Goal: Transaction & Acquisition: Purchase product/service

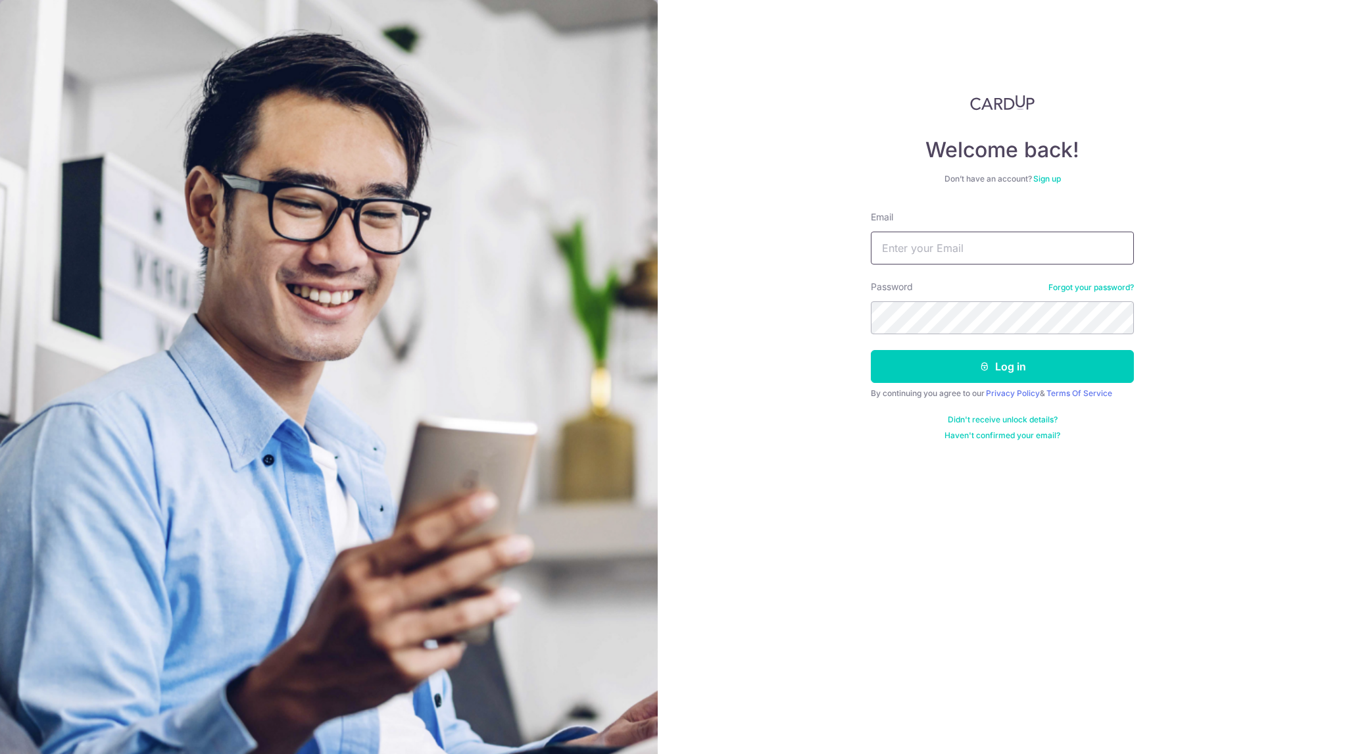
click at [993, 245] on input "Email" at bounding box center [1002, 247] width 263 height 33
type input "[PERSON_NAME][EMAIL_ADDRESS][DOMAIN_NAME]"
click at [871, 350] on button "Log in" at bounding box center [1002, 366] width 263 height 33
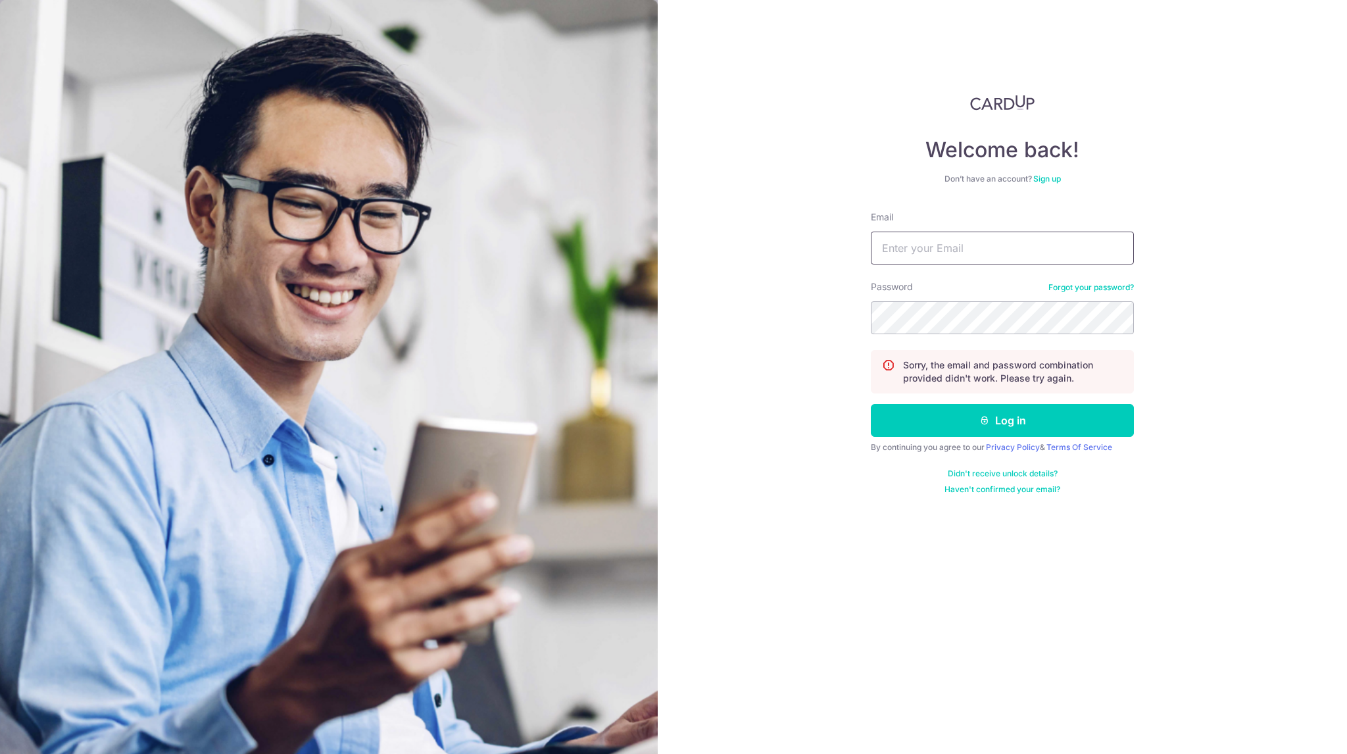
click at [1007, 239] on input "Email" at bounding box center [1002, 247] width 263 height 33
type input "[PERSON_NAME][EMAIL_ADDRESS][DOMAIN_NAME]"
click at [948, 343] on form "Email Johnny@capitalj.sg Password Forgot your password? Sorry, the email and pa…" at bounding box center [1002, 352] width 263 height 284
click at [1036, 411] on button "Log in" at bounding box center [1002, 420] width 263 height 33
click at [969, 229] on div "Email" at bounding box center [1002, 237] width 263 height 54
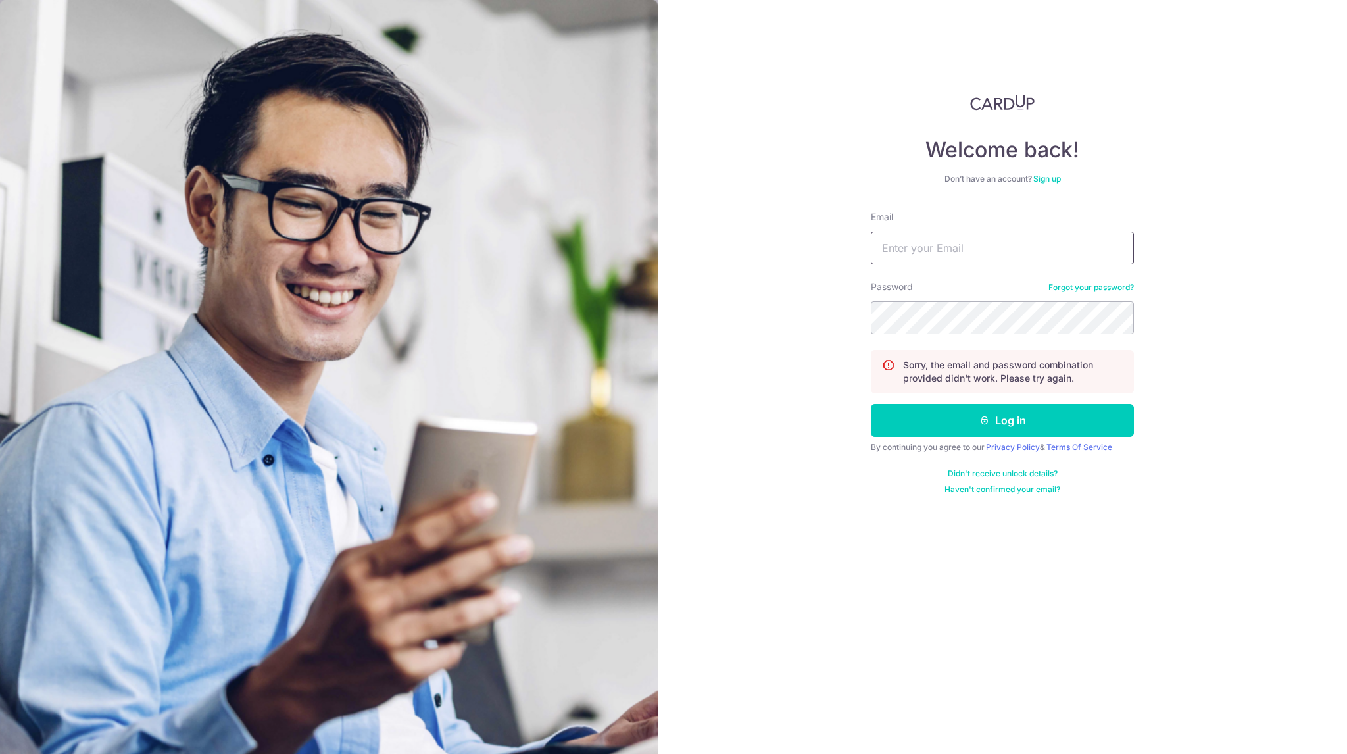
click at [980, 237] on input "Email" at bounding box center [1002, 247] width 263 height 33
click at [509, 712] on img at bounding box center [329, 467] width 658 height 935
click at [949, 248] on input "Email" at bounding box center [1002, 247] width 263 height 33
type input "D"
click at [1042, 258] on input "Johnny@capitalj.sg" at bounding box center [1002, 247] width 263 height 33
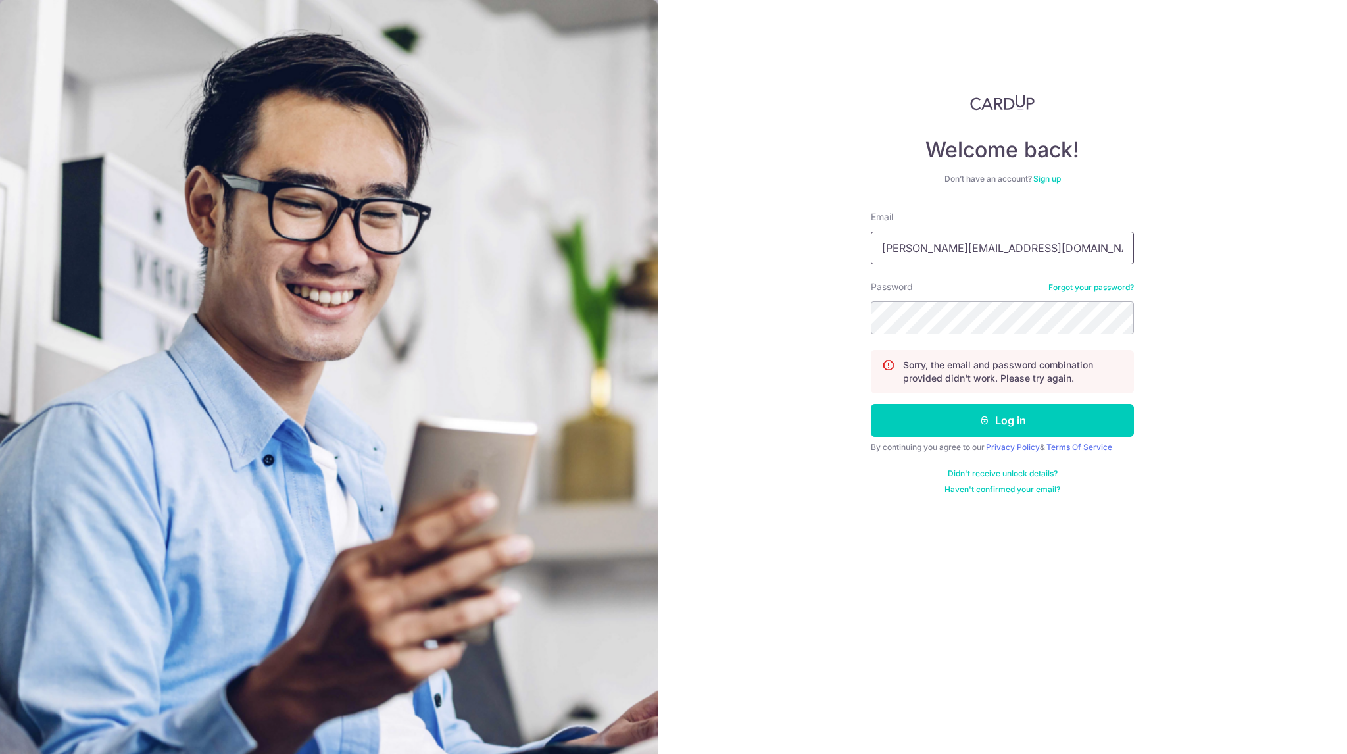
click at [1075, 240] on input "Johnny@capitalj.sg@" at bounding box center [1002, 247] width 263 height 33
type input "Johnny@capitalj.sg"
click at [1007, 419] on button "Log in" at bounding box center [1002, 420] width 263 height 33
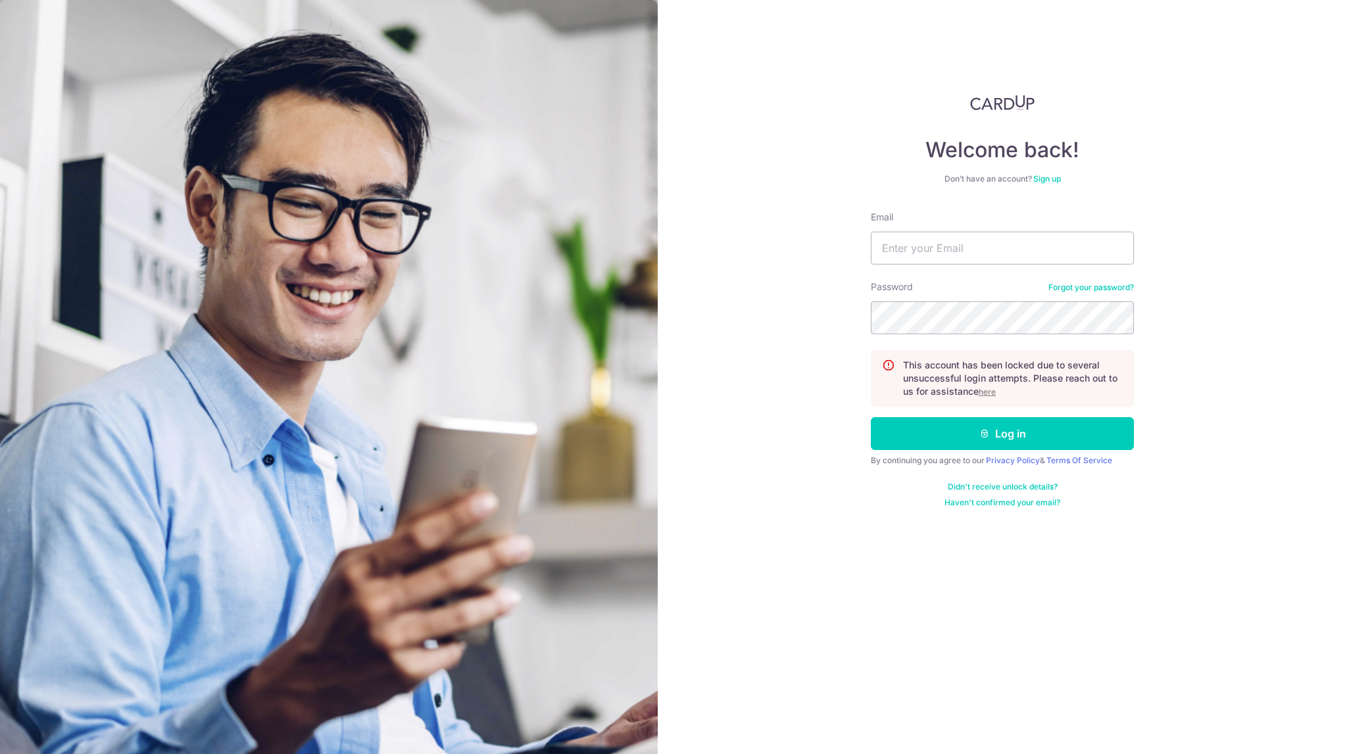
drag, startPoint x: 897, startPoint y: 519, endPoint x: 821, endPoint y: 508, distance: 77.0
click at [791, 540] on div "Welcome back! Don’t have an account? Sign up Email Password Forgot your passwor…" at bounding box center [1002, 377] width 689 height 754
click at [988, 392] on u "here" at bounding box center [986, 392] width 17 height 10
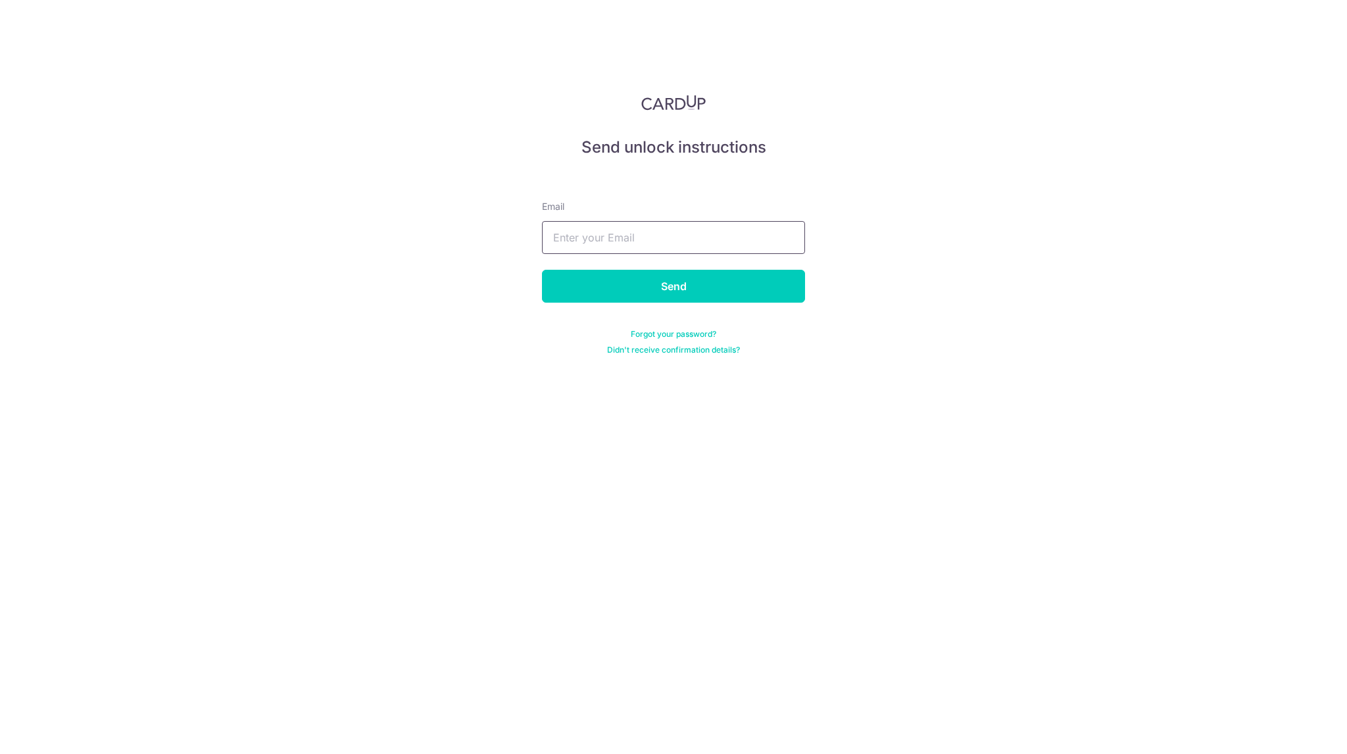
click at [713, 241] on input "text" at bounding box center [673, 237] width 263 height 33
type input "Johnny@capitalj.sg"
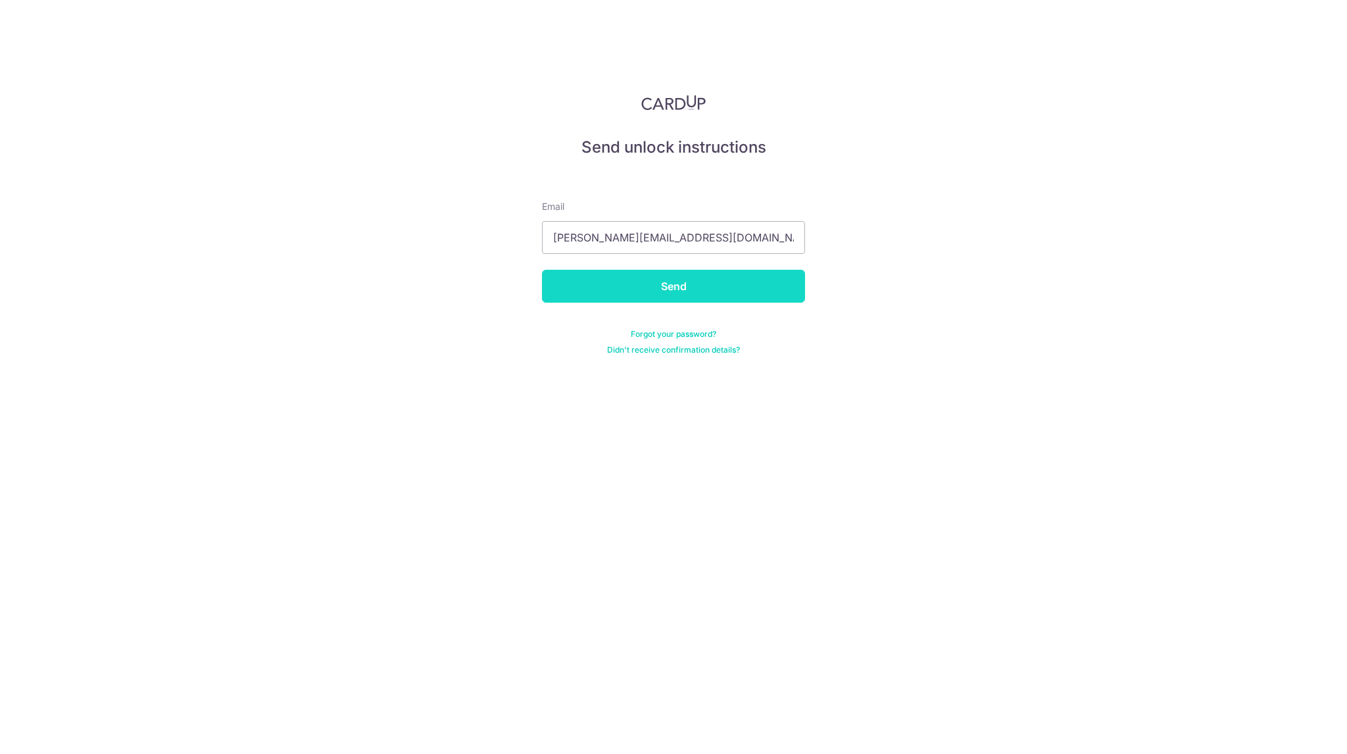
click at [692, 279] on input "Send" at bounding box center [673, 286] width 263 height 33
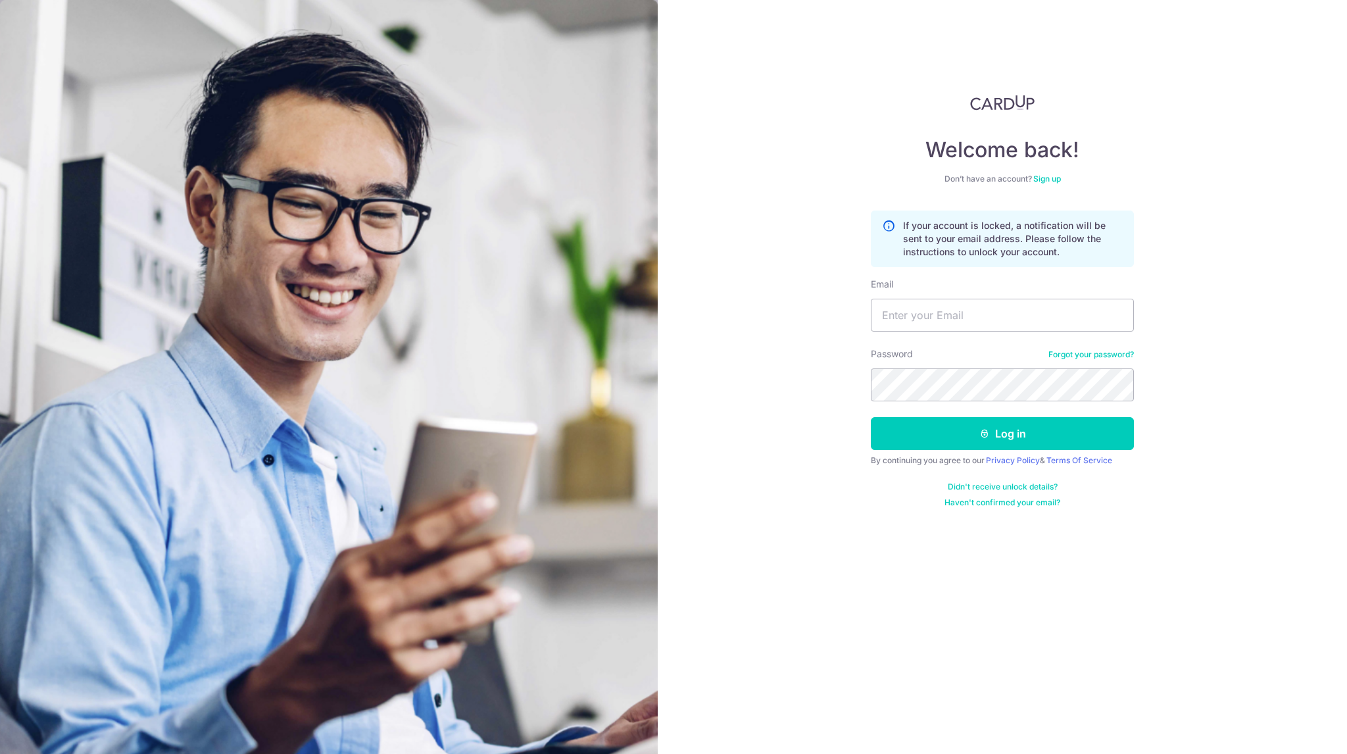
drag, startPoint x: 919, startPoint y: 654, endPoint x: 813, endPoint y: 661, distance: 106.1
click at [813, 655] on div "Welcome back! Don’t have an account? Sign up If your account is locked, a notif…" at bounding box center [1002, 377] width 689 height 754
drag, startPoint x: 991, startPoint y: 550, endPoint x: 890, endPoint y: 566, distance: 102.6
click at [890, 566] on div "Welcome back! Don’t have an account? Sign up If your account is locked, a notif…" at bounding box center [1002, 377] width 689 height 754
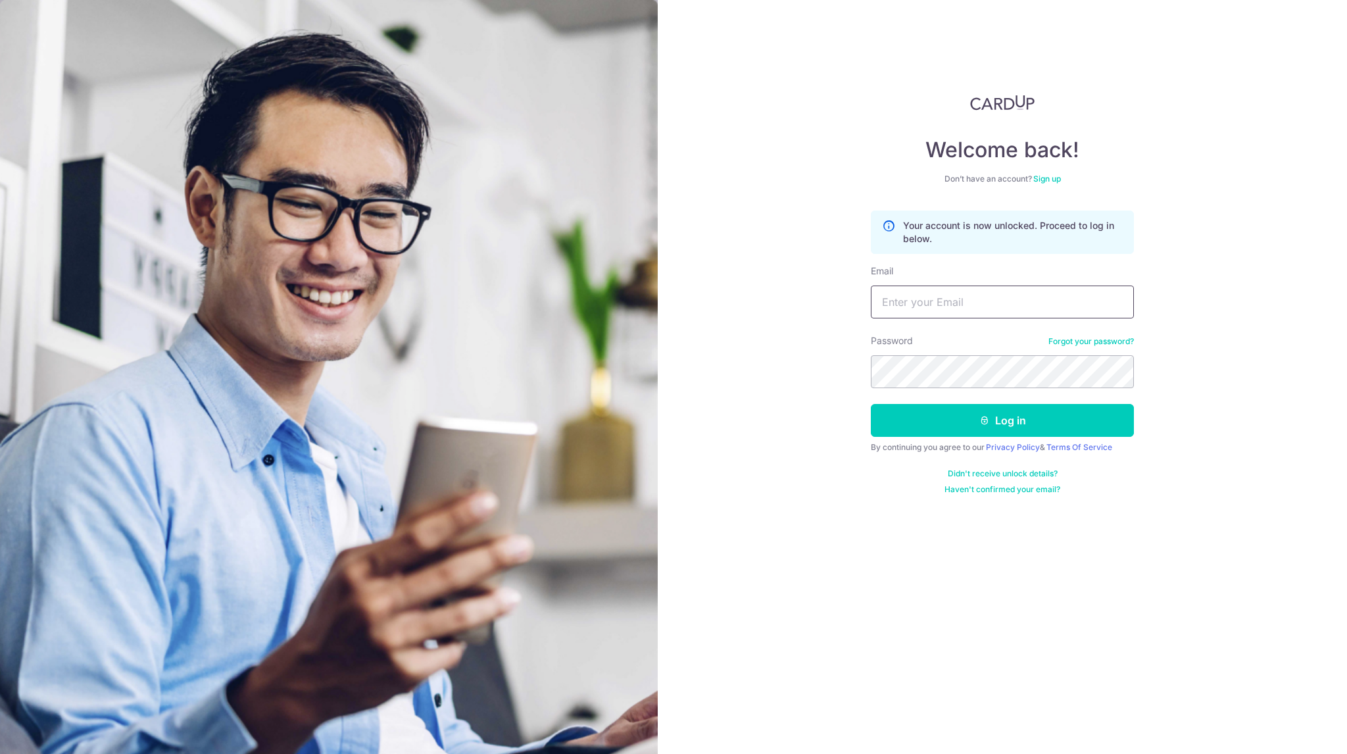
click at [1057, 302] on input "Email" at bounding box center [1002, 301] width 263 height 33
click at [775, 541] on div "Welcome back! Don’t have an account? Sign up Your account is now unlocked. Proc…" at bounding box center [1002, 377] width 689 height 754
click at [976, 305] on input "Email" at bounding box center [1002, 301] width 263 height 33
type input "Johnny@capitalj.sg"
click at [581, 415] on section "Welcome back! Don’t have an account? Sign up Your account is now unlocked. Proc…" at bounding box center [673, 377] width 1347 height 754
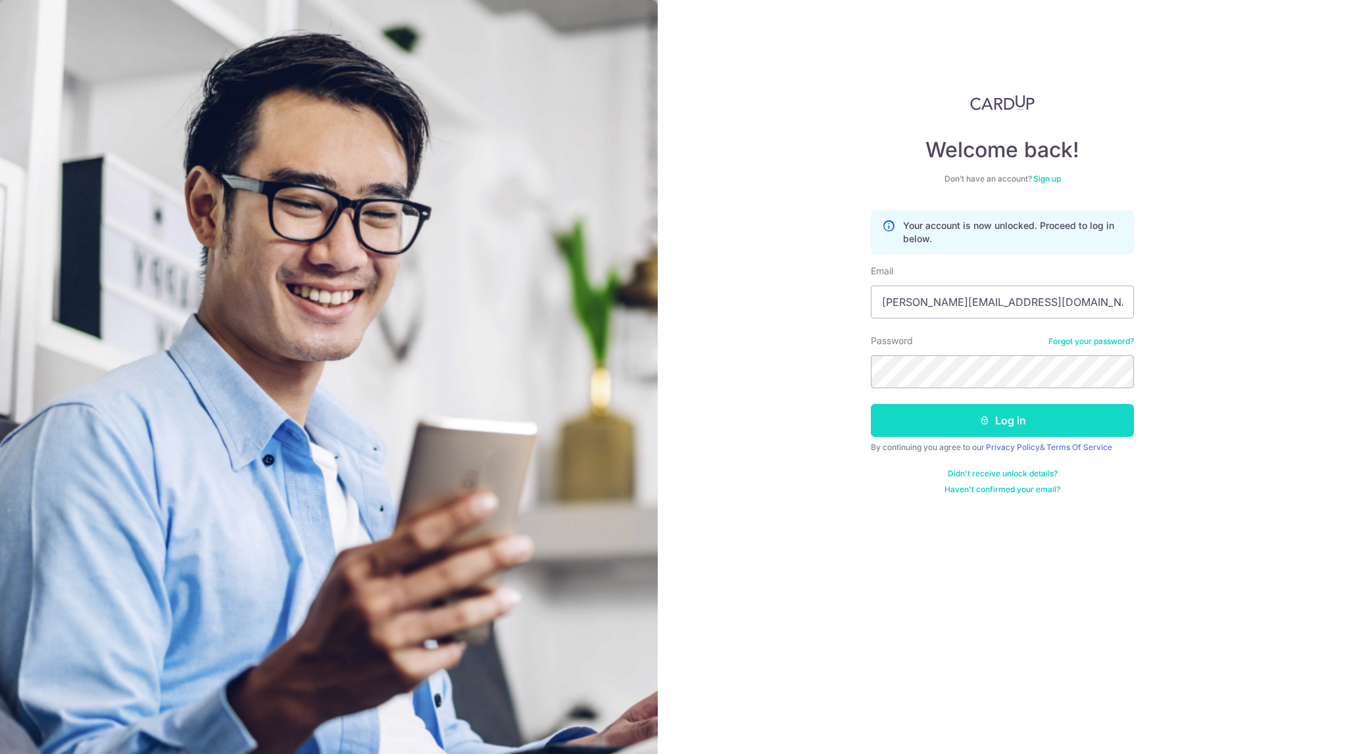
click at [1055, 417] on button "Log in" at bounding box center [1002, 420] width 263 height 33
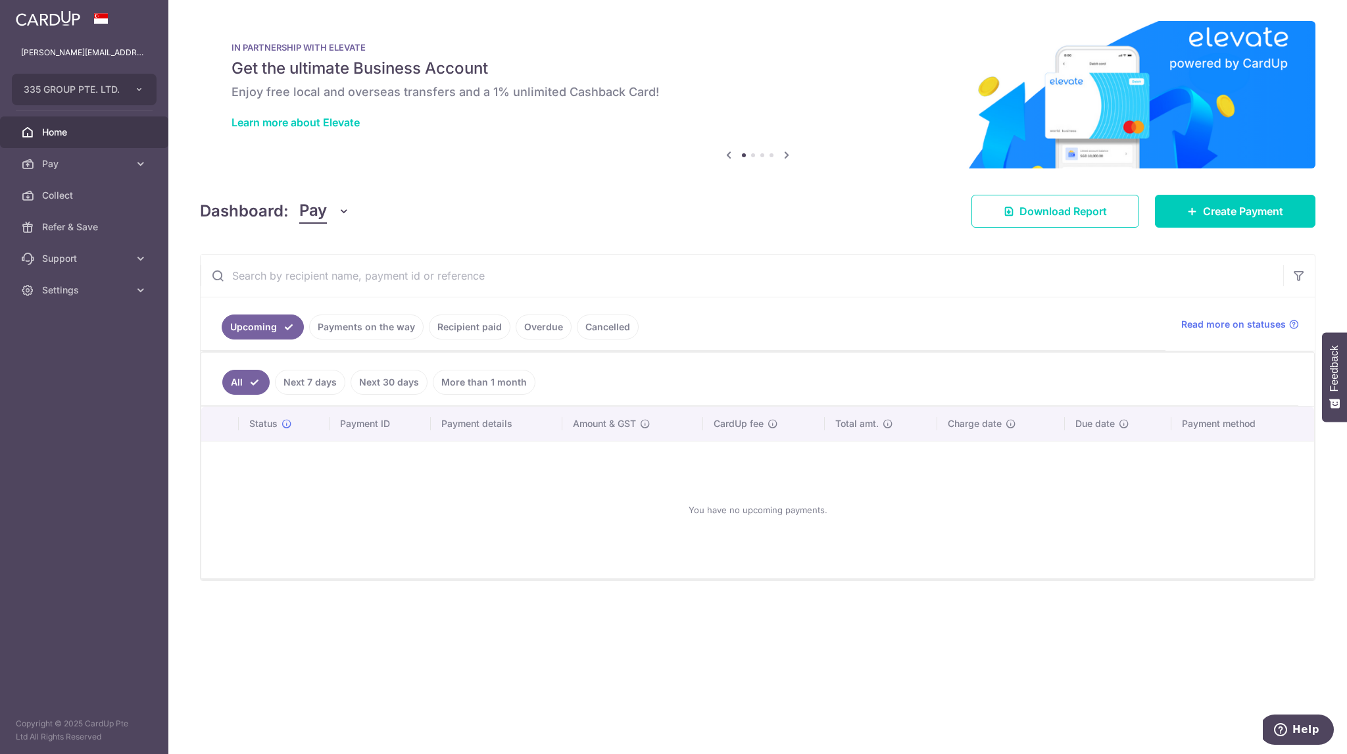
drag, startPoint x: 842, startPoint y: 281, endPoint x: 684, endPoint y: 214, distance: 171.7
click at [684, 214] on div "Dashboard: Pay Pay Collect Download Report Create Payment" at bounding box center [757, 208] width 1115 height 38
click at [1223, 207] on span "Create Payment" at bounding box center [1243, 211] width 80 height 16
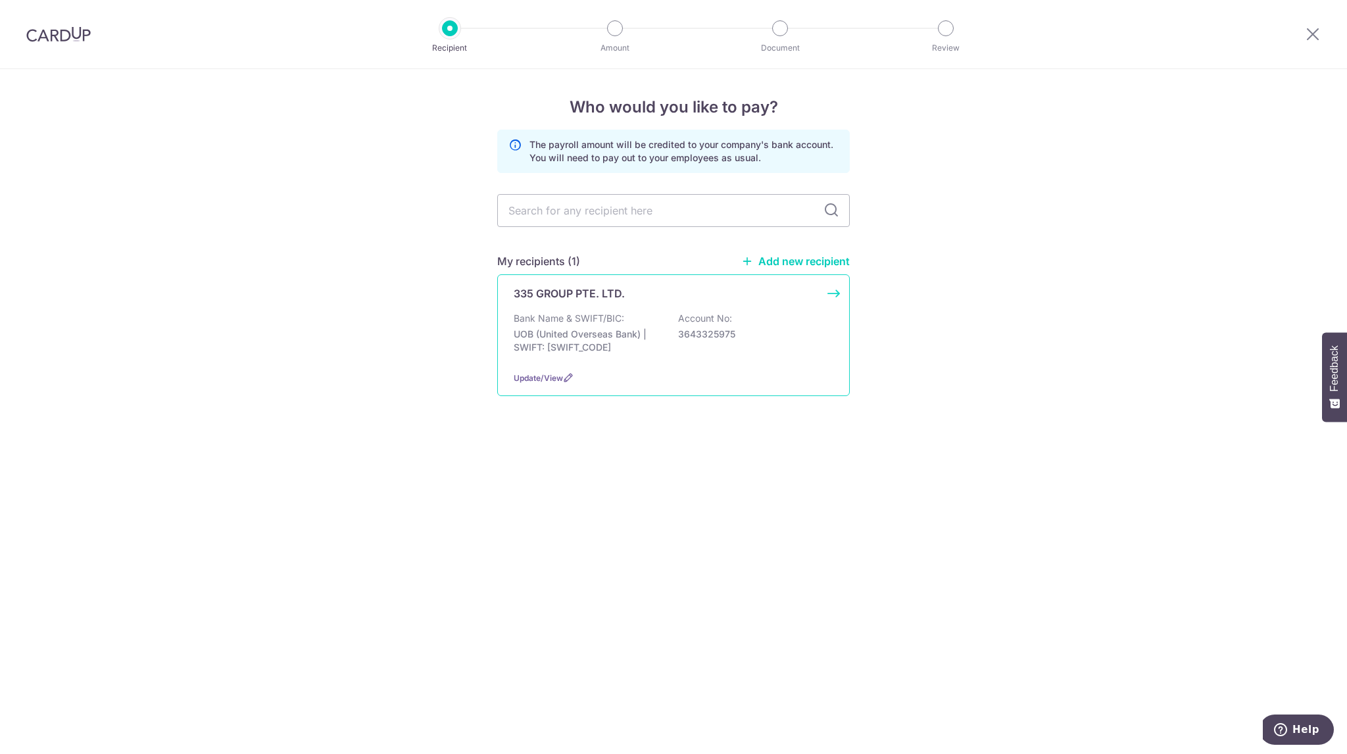
click at [653, 355] on div "Bank Name & SWIFT/BIC: UOB (United Overseas Bank) | SWIFT: [SWIFT_CODE] Account…" at bounding box center [674, 336] width 320 height 49
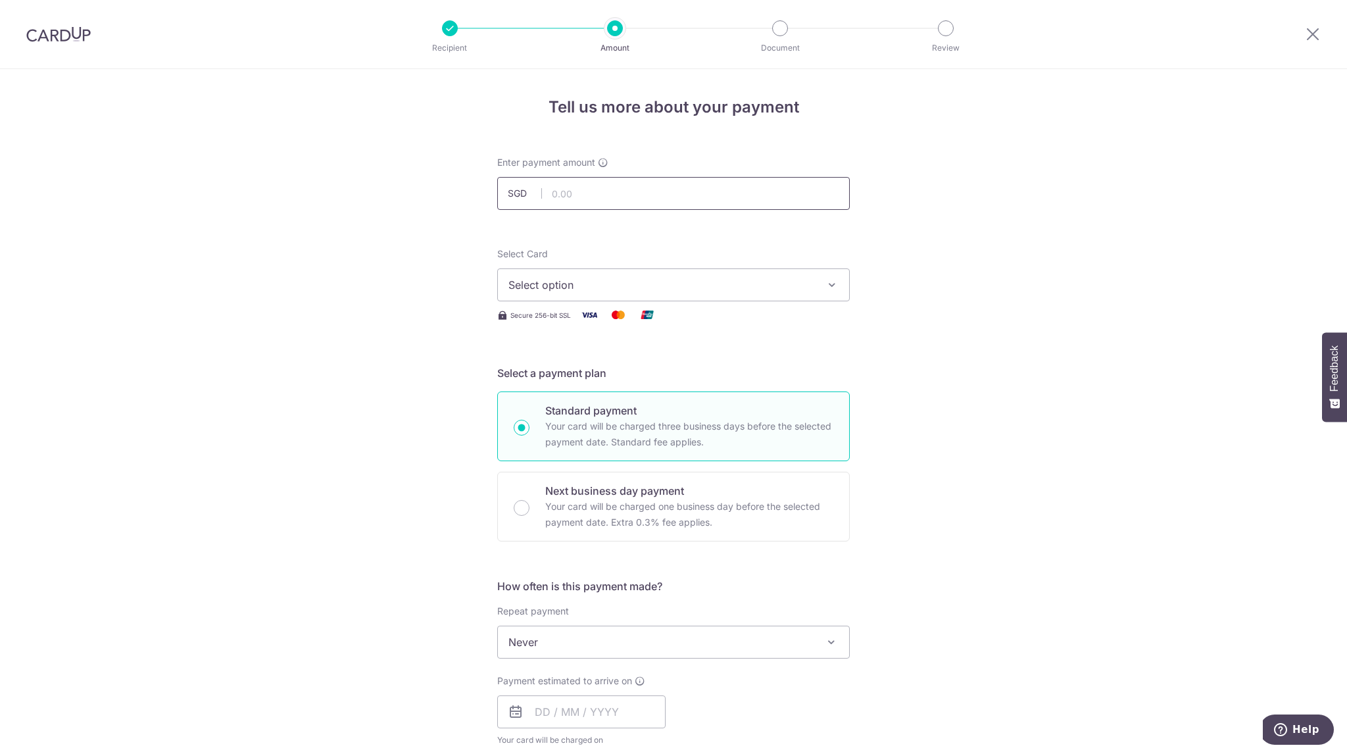
click at [629, 183] on input "text" at bounding box center [673, 193] width 352 height 33
type input "46,500.00"
drag, startPoint x: 1272, startPoint y: 374, endPoint x: 1243, endPoint y: 364, distance: 30.8
click at [1272, 374] on div "Tell us more about your payment Enter payment amount SGD 46,500.00 46500.00 Sel…" at bounding box center [673, 701] width 1347 height 1264
click at [786, 276] on button "Select option" at bounding box center [673, 284] width 352 height 33
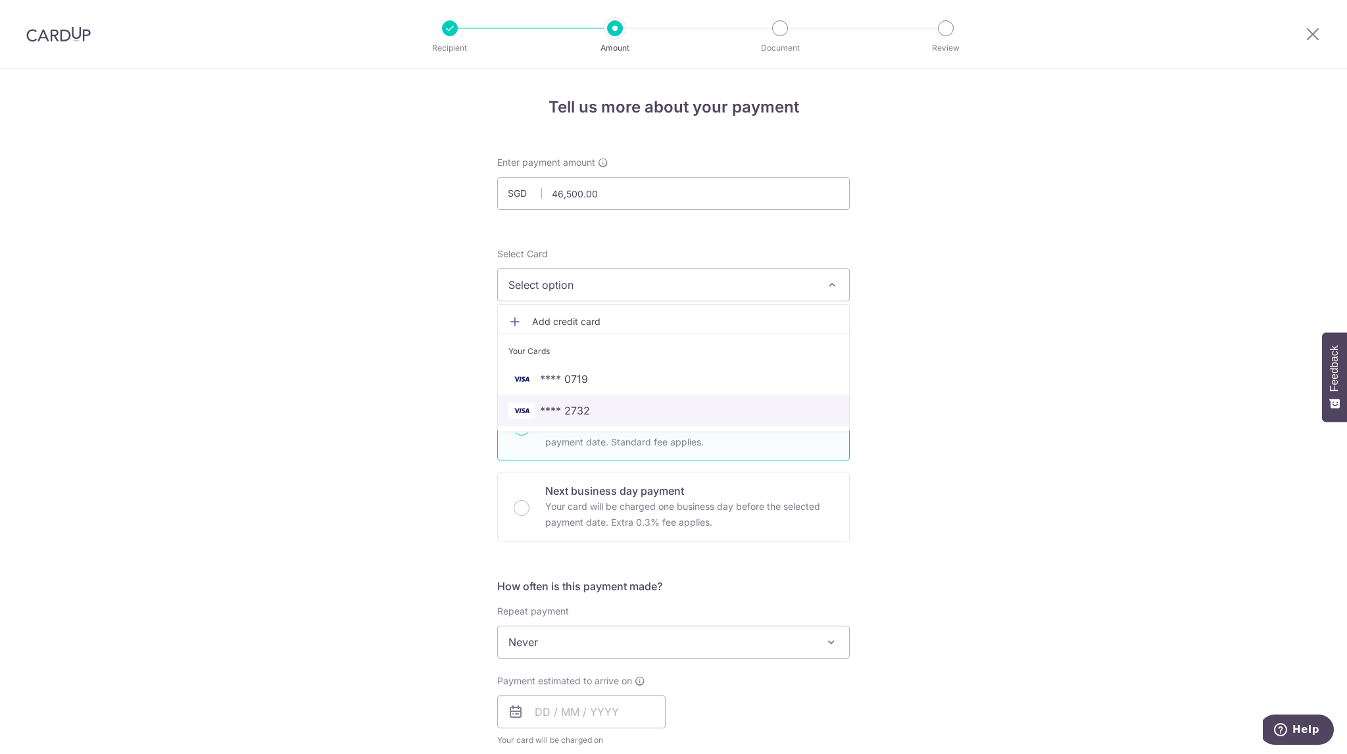
click at [699, 400] on link "**** 2732" at bounding box center [673, 411] width 351 height 32
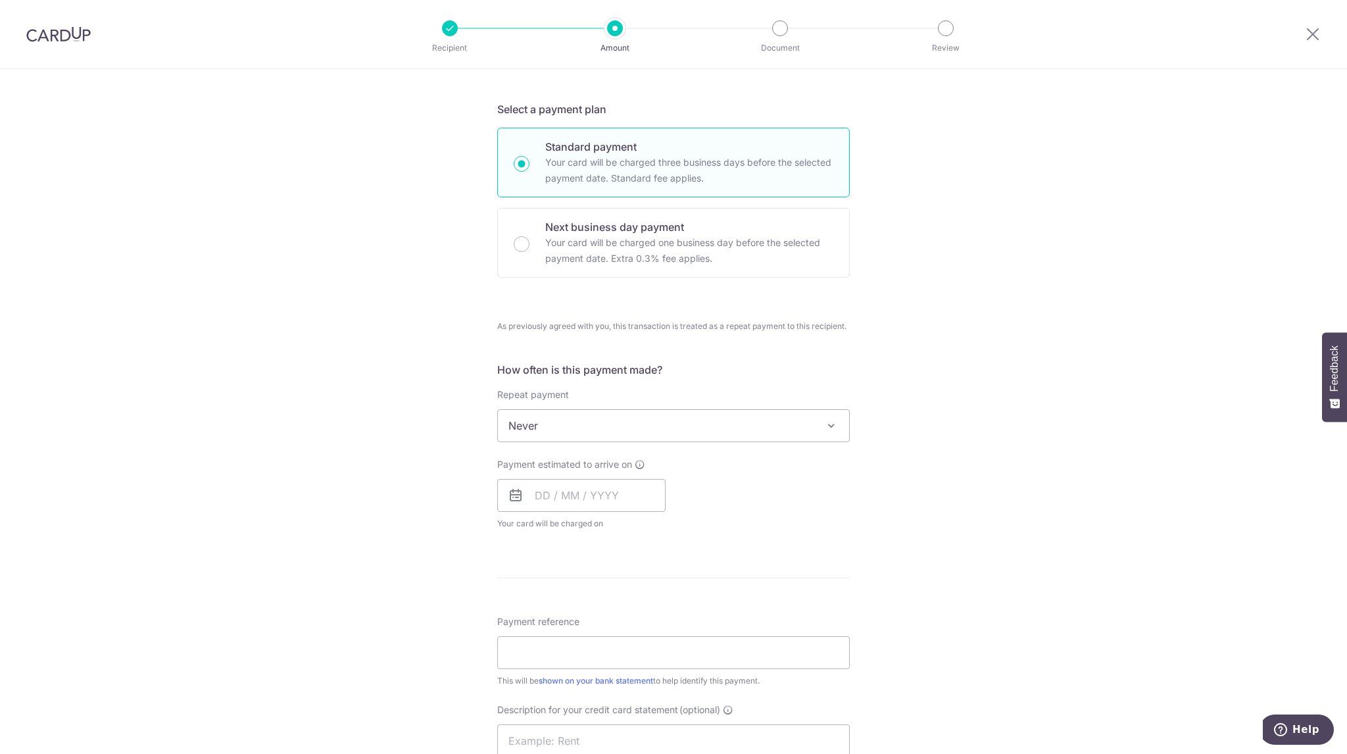
scroll to position [329, 0]
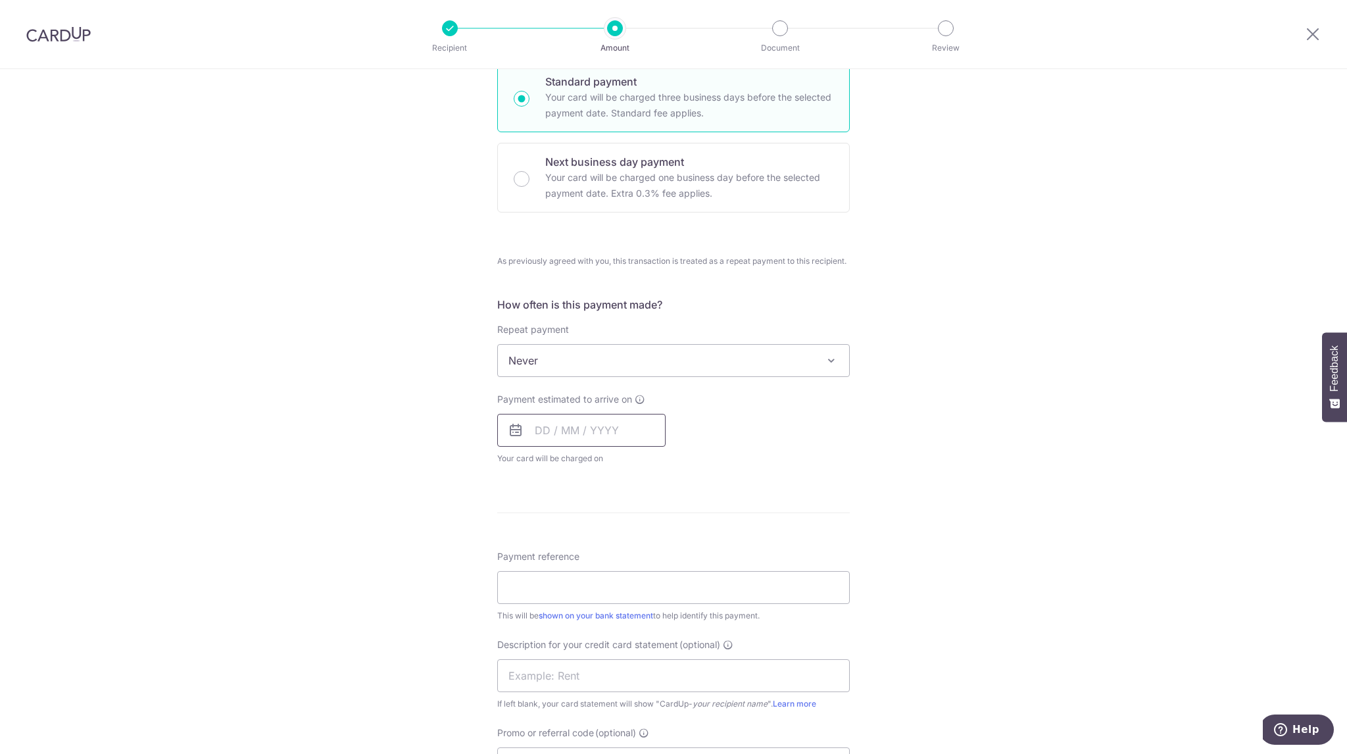
click at [587, 435] on input "text" at bounding box center [581, 430] width 168 height 33
drag, startPoint x: 542, startPoint y: 554, endPoint x: 1113, endPoint y: 498, distance: 572.8
click at [542, 553] on link "8" at bounding box center [550, 549] width 21 height 21
type input "08/09/2025"
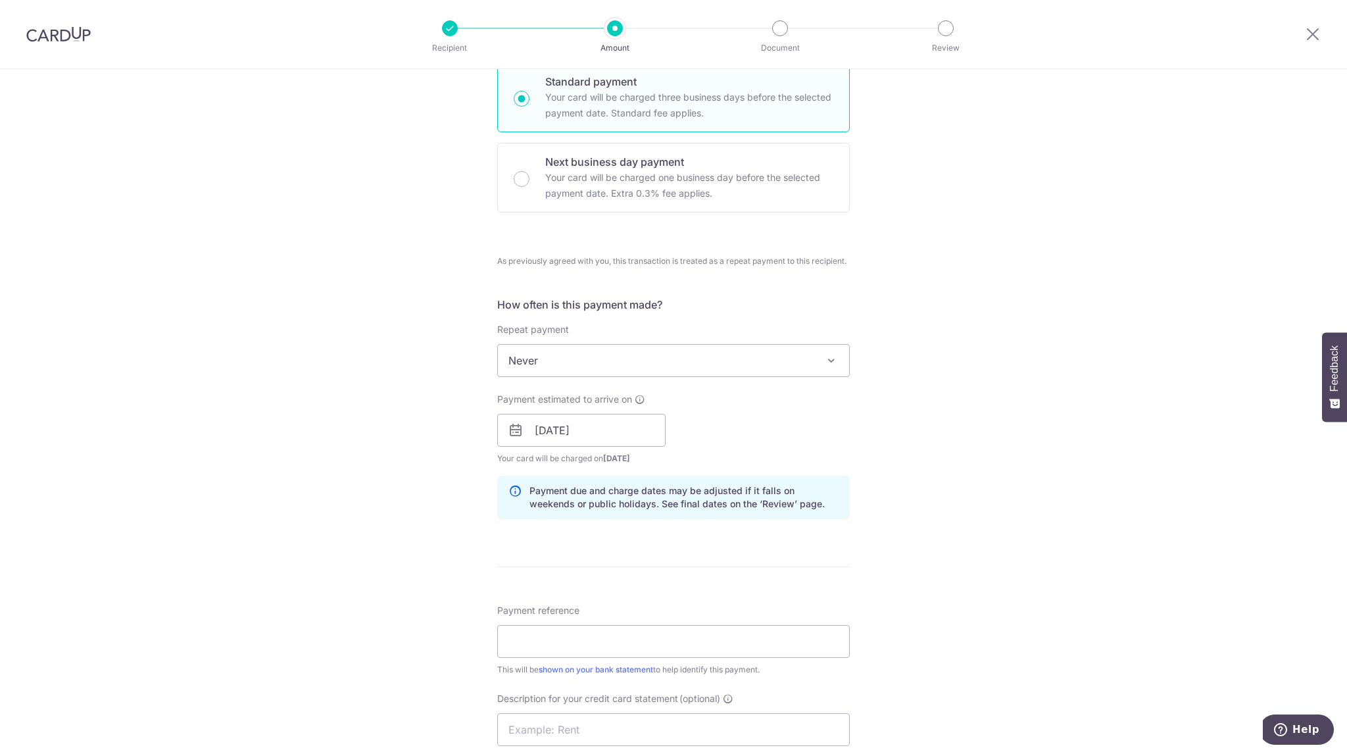
click at [1142, 537] on div "Tell us more about your payment Enter payment amount SGD 46,500.00 46500.00 Sel…" at bounding box center [673, 423] width 1347 height 1366
click at [715, 640] on input "Payment reference" at bounding box center [673, 641] width 352 height 33
type input "335 Group"
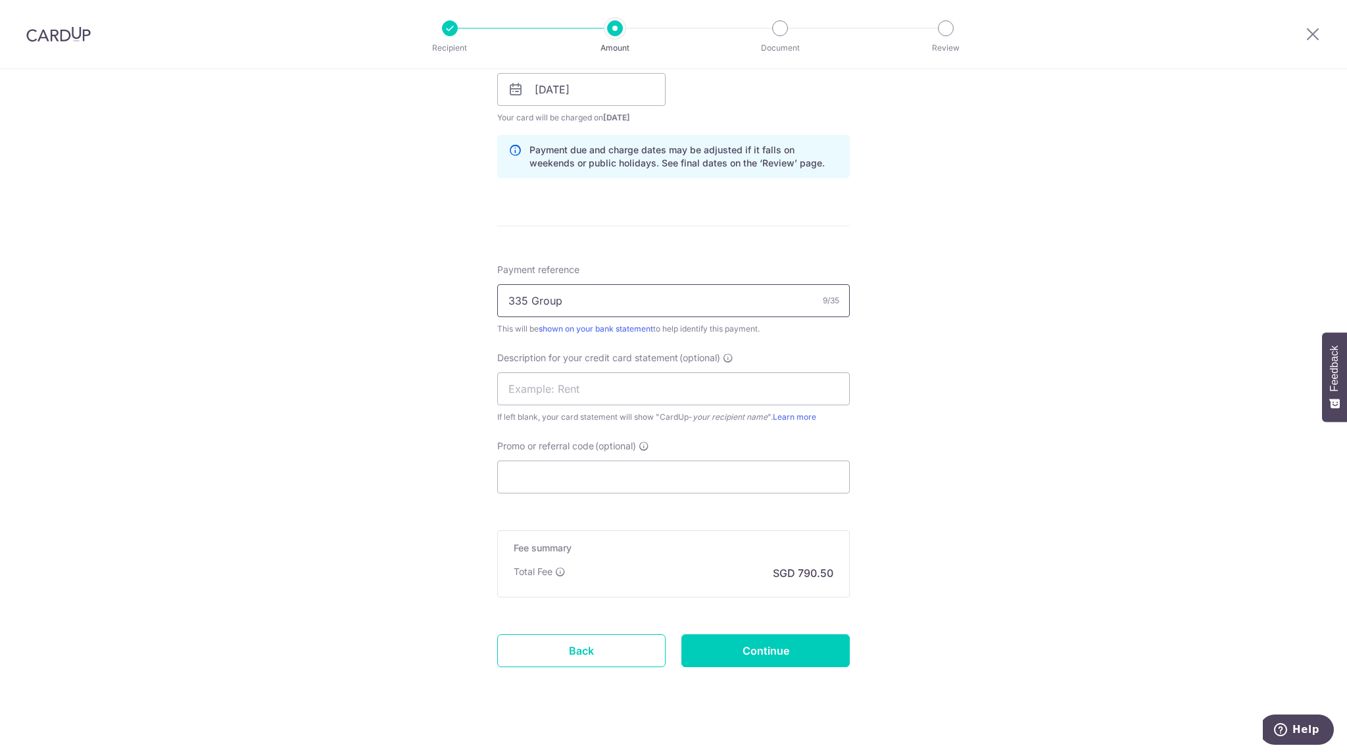
scroll to position [679, 0]
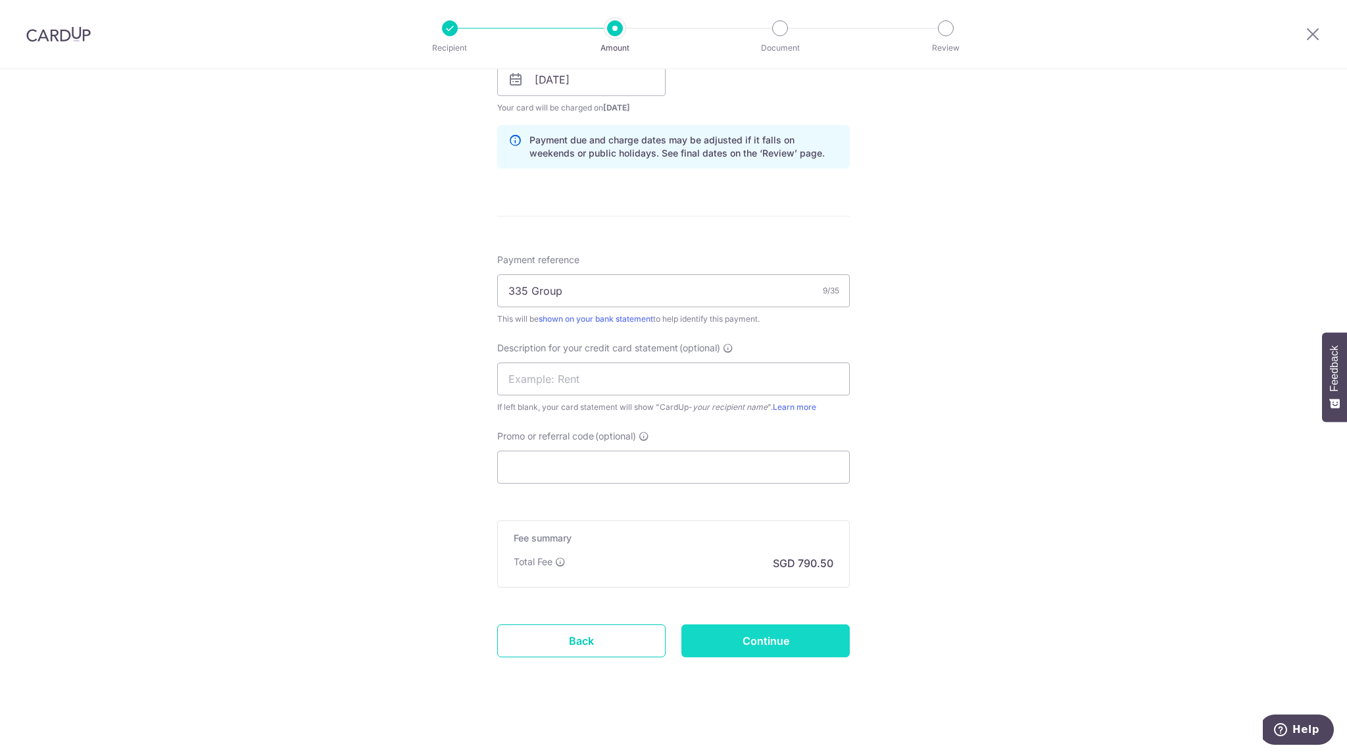
click at [765, 644] on input "Continue" at bounding box center [765, 640] width 168 height 33
type input "Create Schedule"
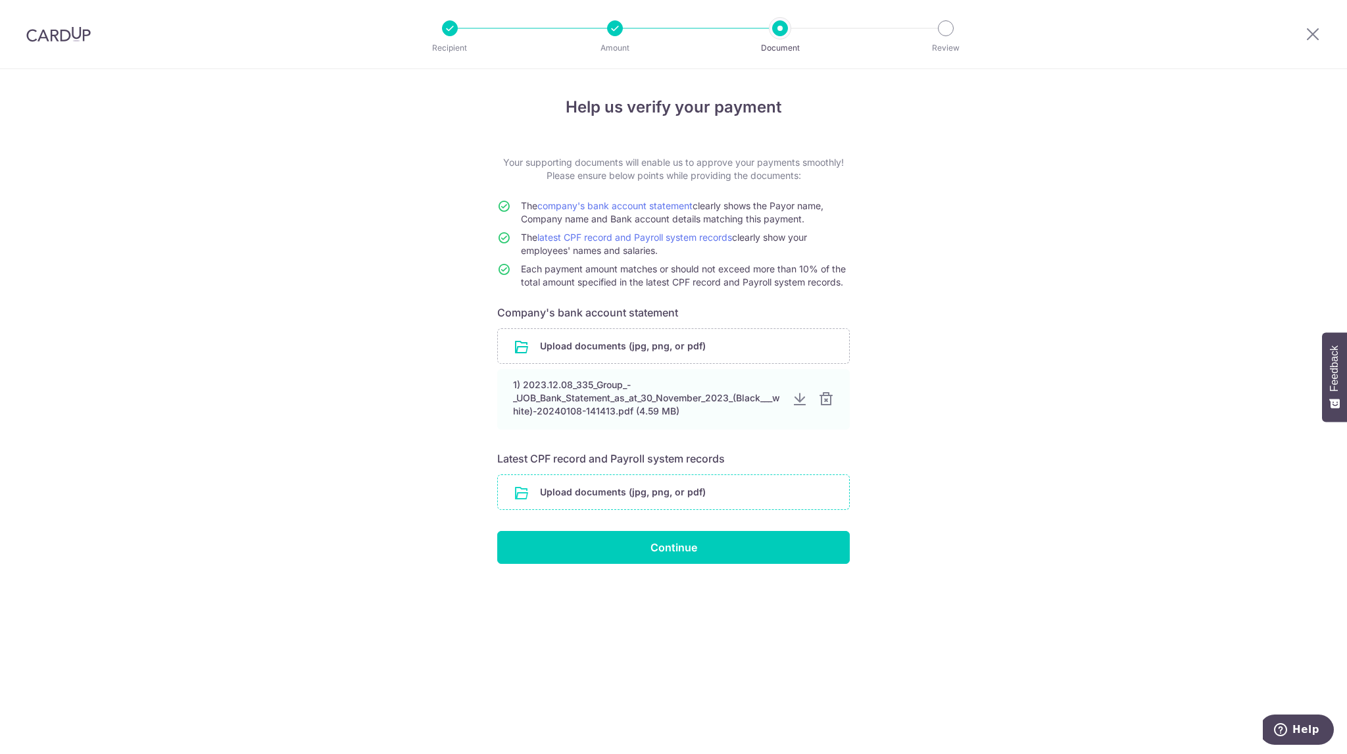
click at [637, 484] on input "file" at bounding box center [673, 492] width 351 height 34
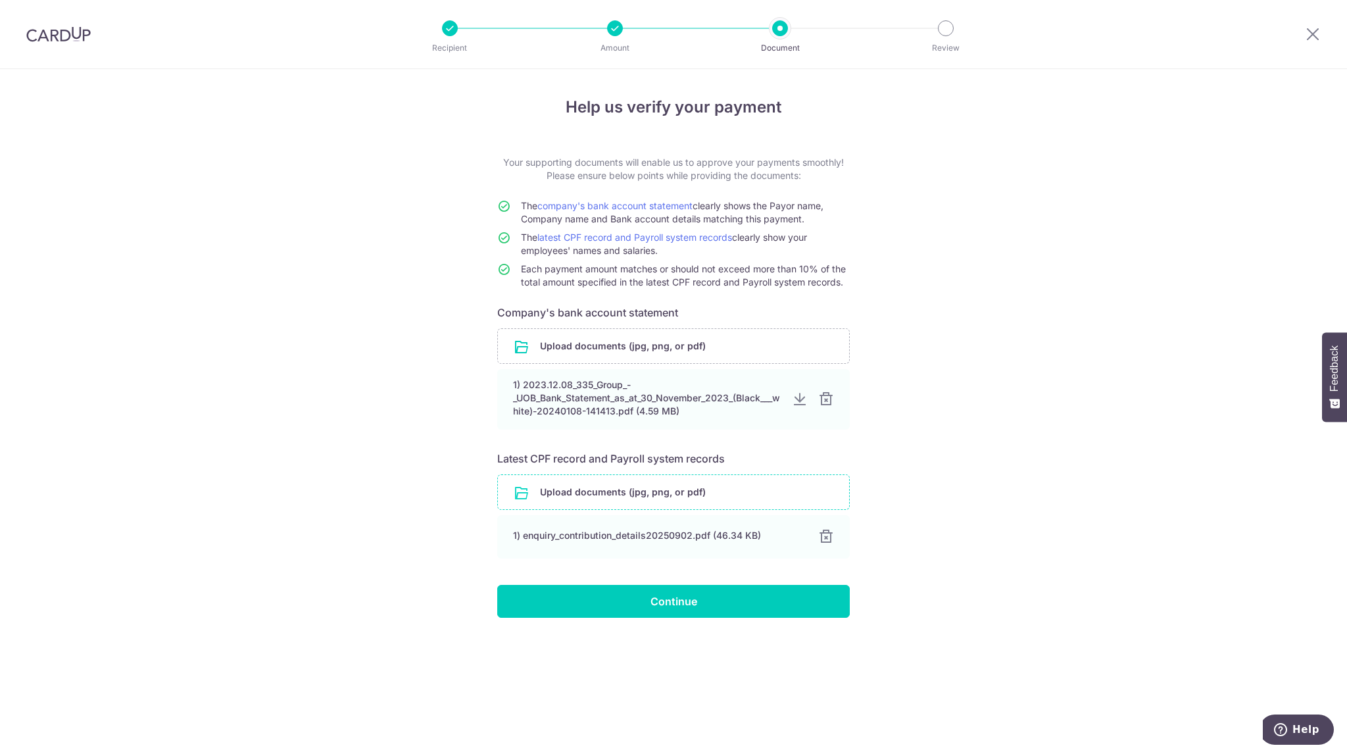
click at [660, 495] on input "file" at bounding box center [673, 492] width 351 height 34
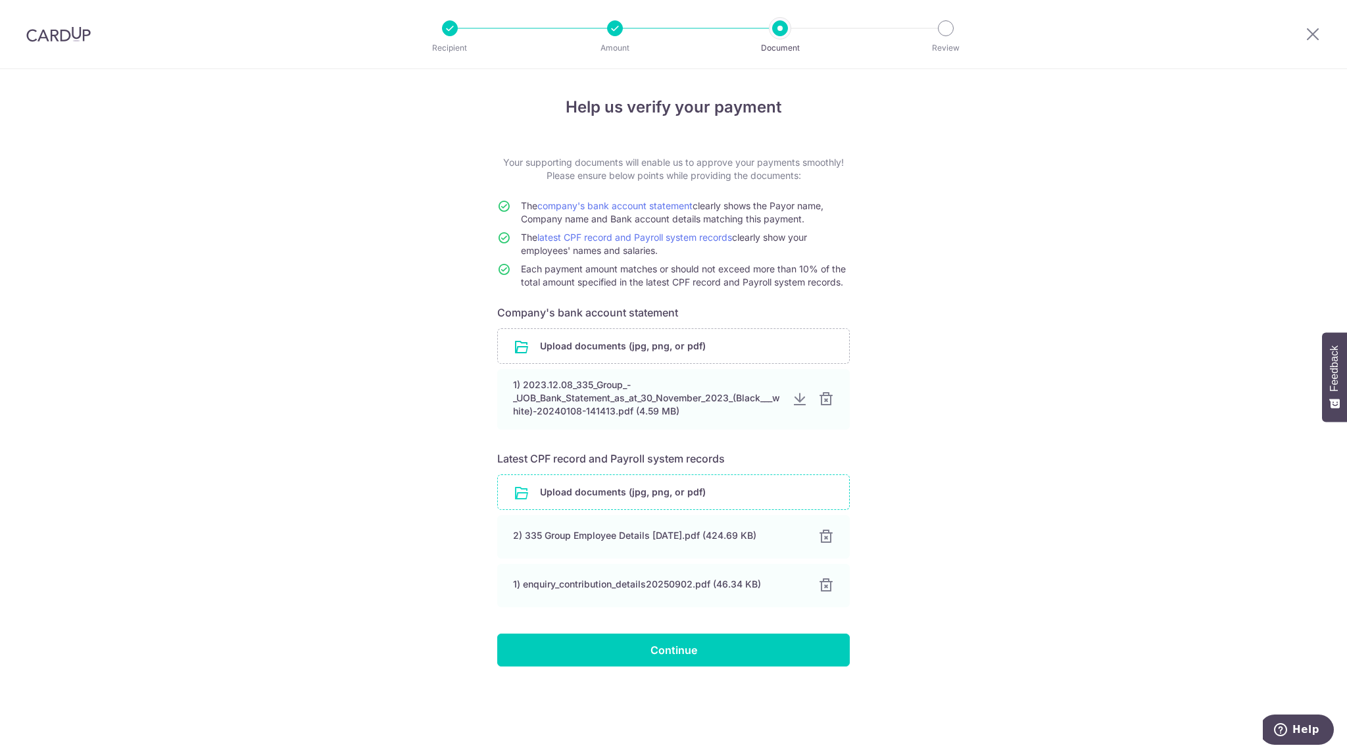
click at [1069, 584] on div "Help us verify your payment Your supporting documents will enable us to approve…" at bounding box center [673, 411] width 1347 height 685
click at [704, 658] on input "Continue" at bounding box center [673, 649] width 352 height 33
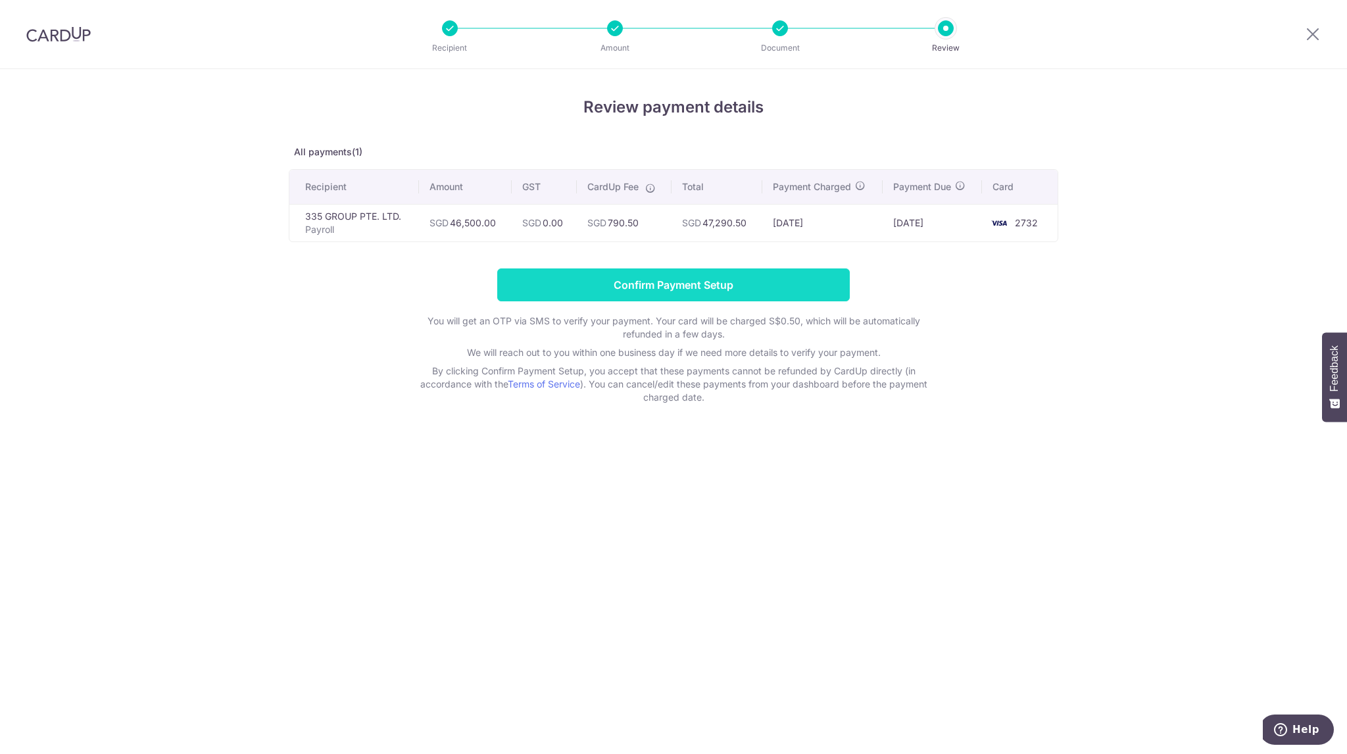
click at [746, 289] on input "Confirm Payment Setup" at bounding box center [673, 284] width 352 height 33
